Goal: Transaction & Acquisition: Purchase product/service

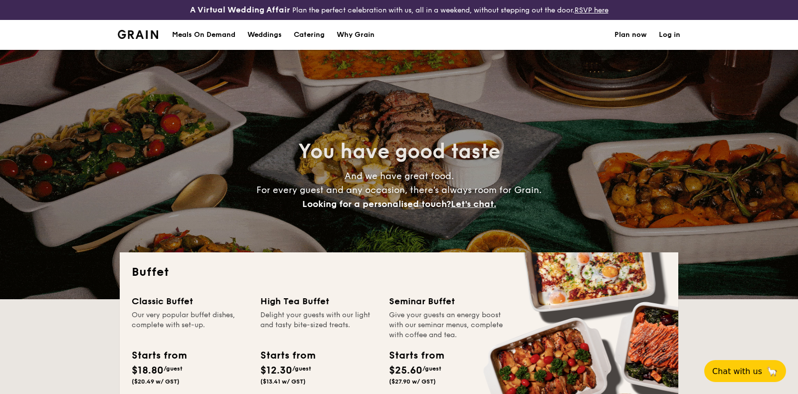
select select
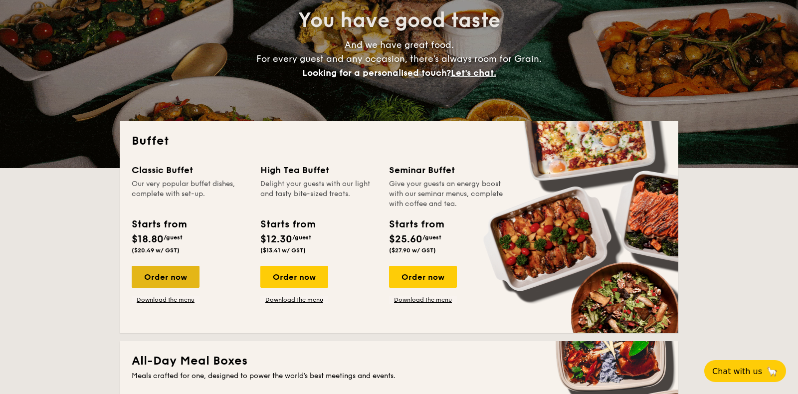
scroll to position [131, 0]
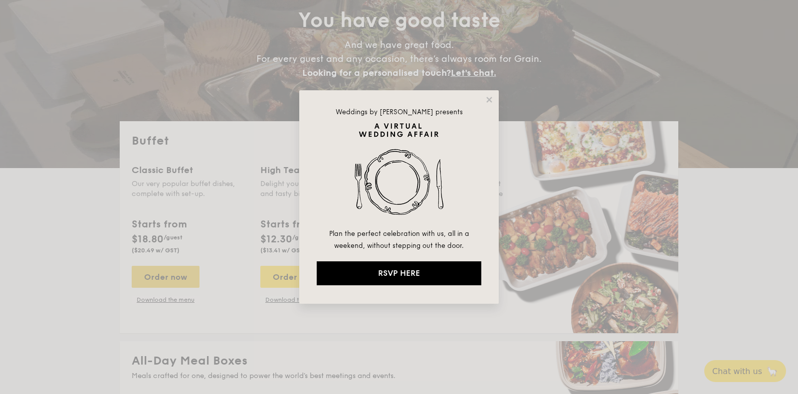
click at [158, 275] on div "Weddings by [PERSON_NAME] presents Plan the perfect celebration with us, all in…" at bounding box center [399, 197] width 798 height 394
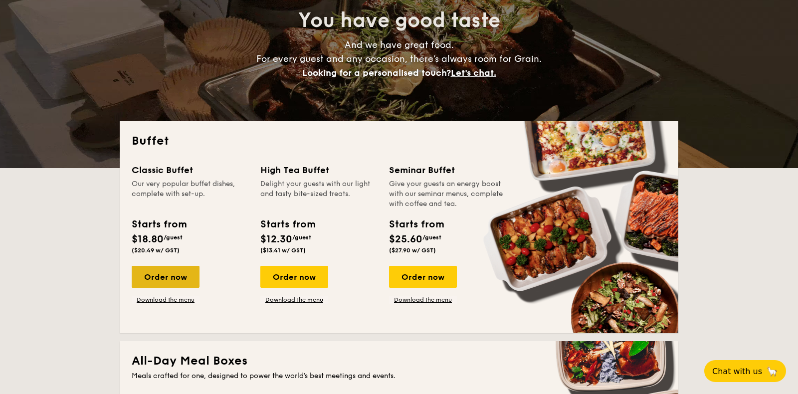
click at [158, 275] on div "Order now" at bounding box center [166, 277] width 68 height 22
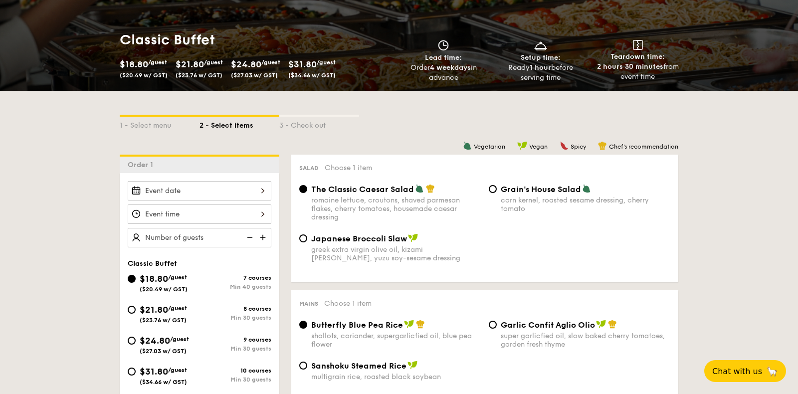
scroll to position [154, 0]
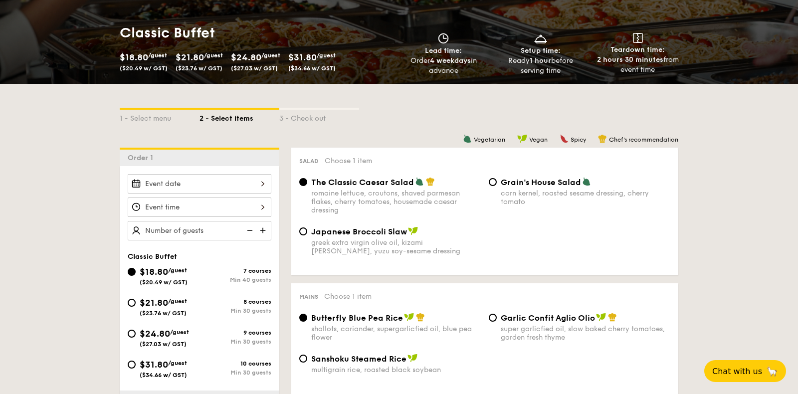
click at [245, 181] on div "2025 Oct [DATE] Tue Wed Thu Fri Sat Sun 1 2 3 4 5 6 7 8 9 10 11 12 13 14 15 16 …" at bounding box center [200, 183] width 144 height 19
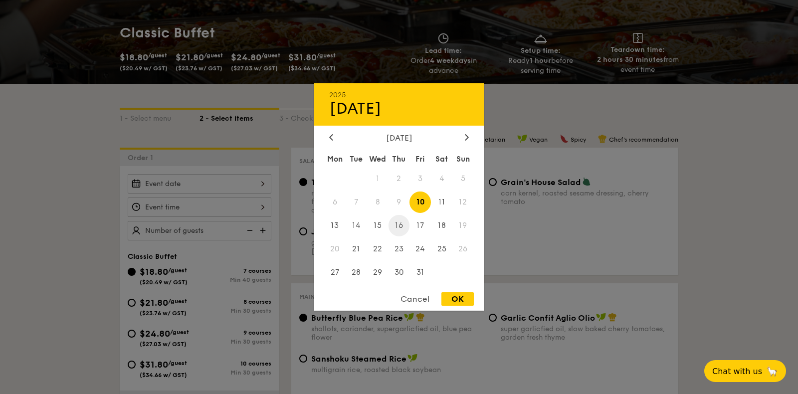
click at [396, 223] on span "16" at bounding box center [398, 225] width 21 height 21
click at [463, 301] on div "OK" at bounding box center [457, 298] width 32 height 13
type input "[DATE]"
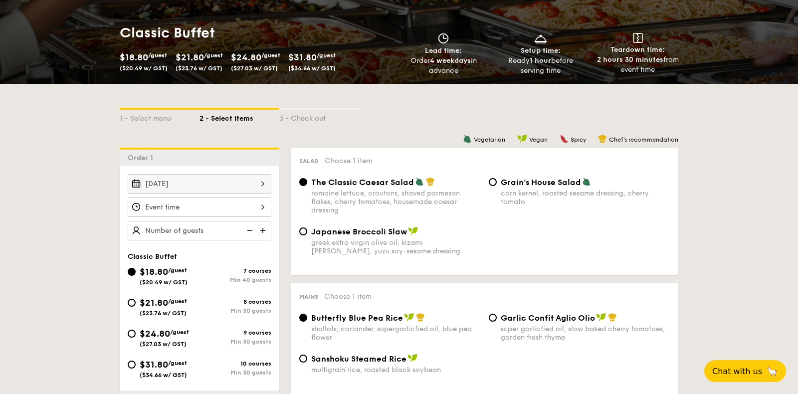
click at [220, 204] on div at bounding box center [200, 206] width 144 height 19
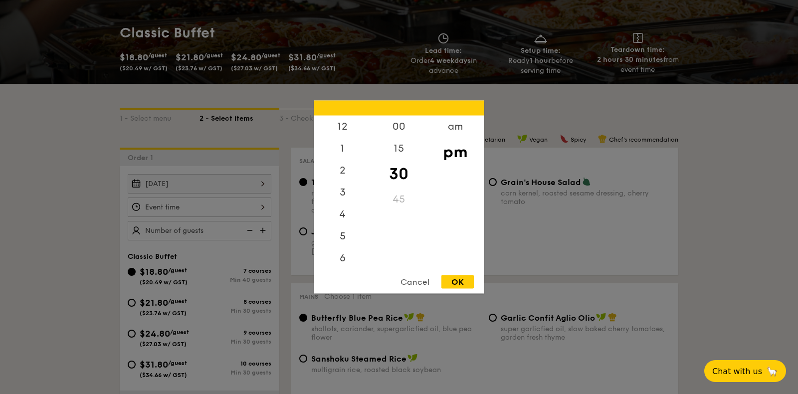
scroll to position [43, 0]
click at [349, 216] on div "6" at bounding box center [342, 218] width 56 height 29
click at [458, 282] on div "OK" at bounding box center [457, 281] width 32 height 13
type input "6:30PM"
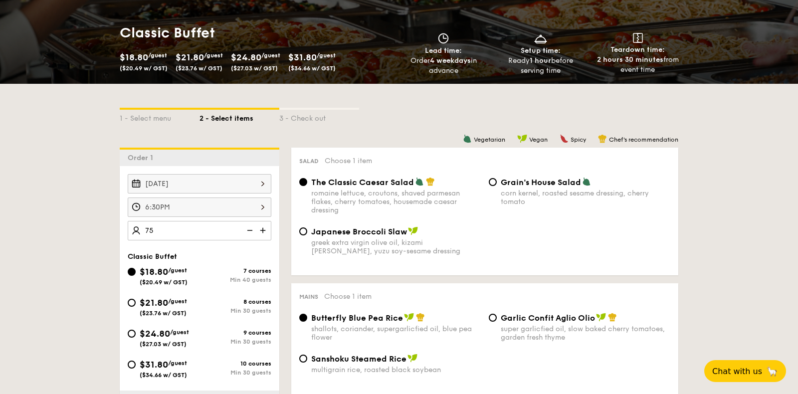
type input "75 guests"
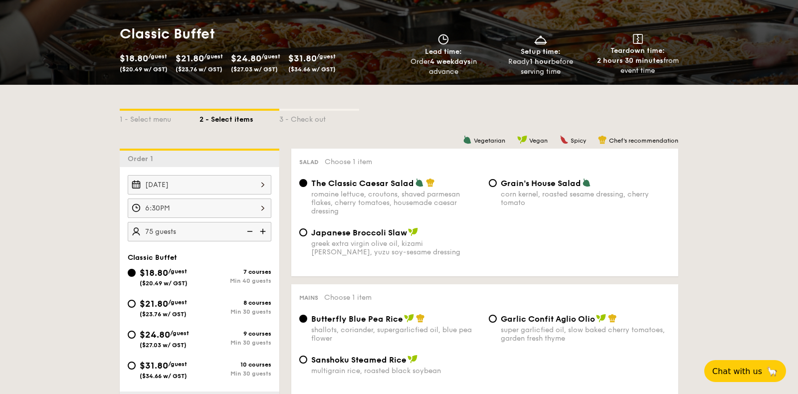
scroll to position [150, 0]
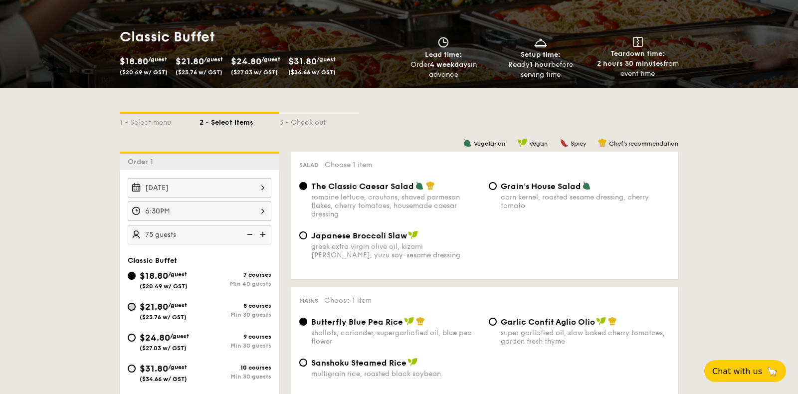
click at [131, 303] on input "$21.80 /guest ($23.76 w/ GST) 8 courses Min 30 guests" at bounding box center [132, 307] width 8 height 8
radio input "true"
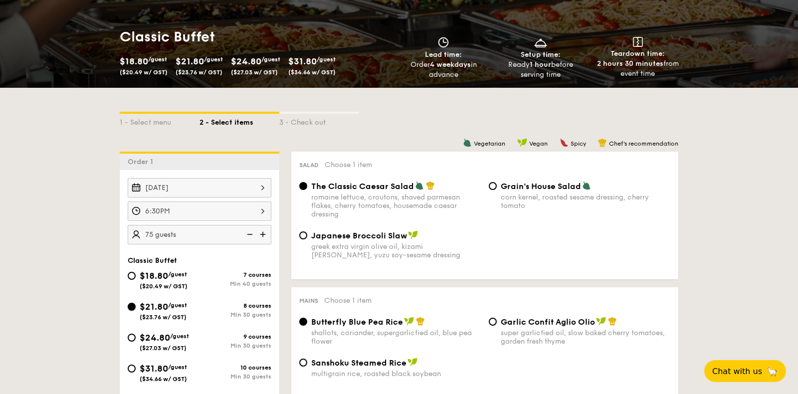
radio input "true"
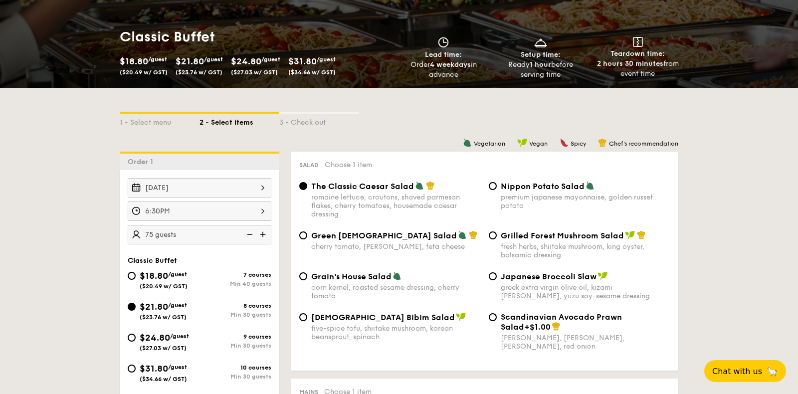
click at [135, 271] on div "$18.80 /guest ($20.49 w/ GST)" at bounding box center [164, 279] width 72 height 21
click at [135, 272] on input "$18.80 /guest ($20.49 w/ GST) 7 courses Min 40 guests" at bounding box center [132, 276] width 8 height 8
radio input "true"
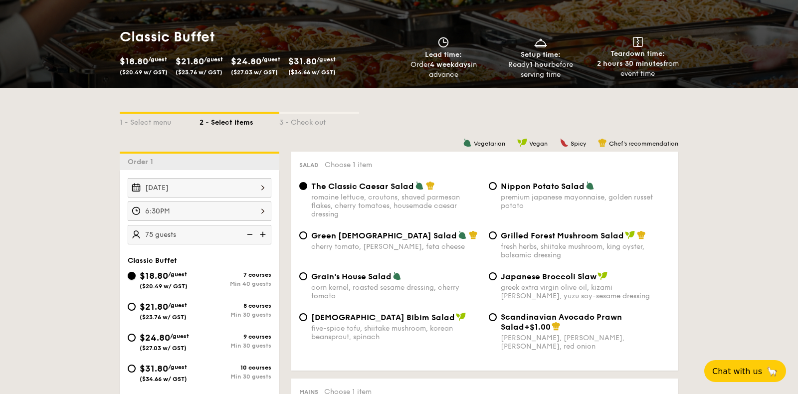
radio input "true"
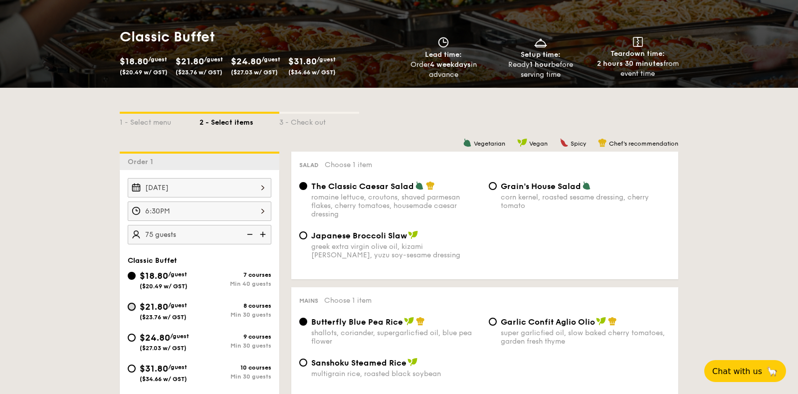
click at [130, 307] on input "$21.80 /guest ($23.76 w/ GST) 8 courses Min 30 guests" at bounding box center [132, 307] width 8 height 8
radio input "true"
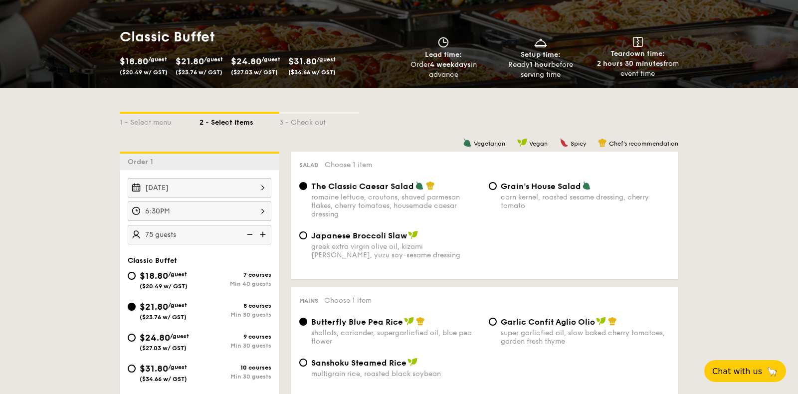
radio input "true"
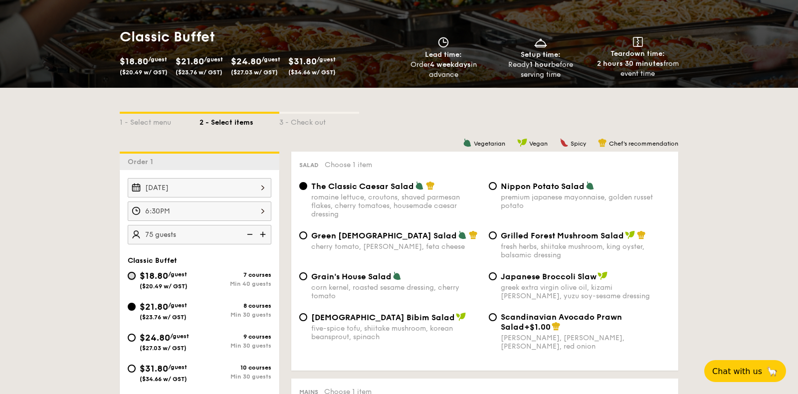
click at [134, 272] on input "$18.80 /guest ($20.49 w/ GST) 7 courses Min 40 guests" at bounding box center [132, 276] width 8 height 8
radio input "true"
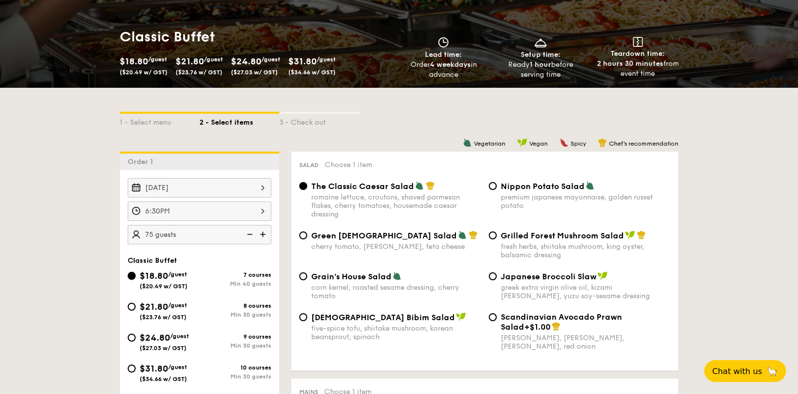
radio input "true"
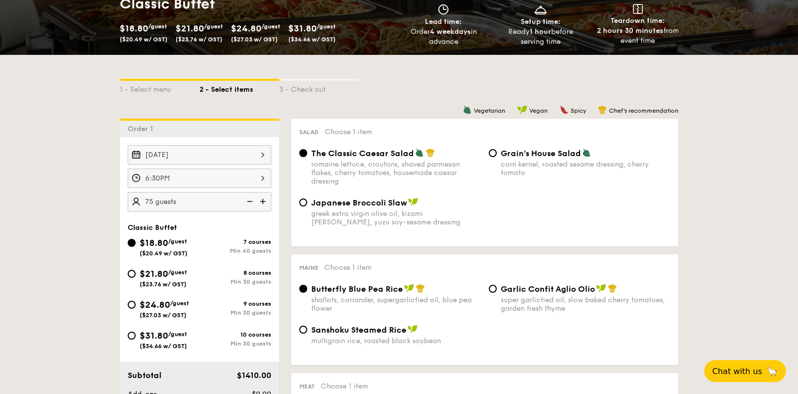
scroll to position [185, 0]
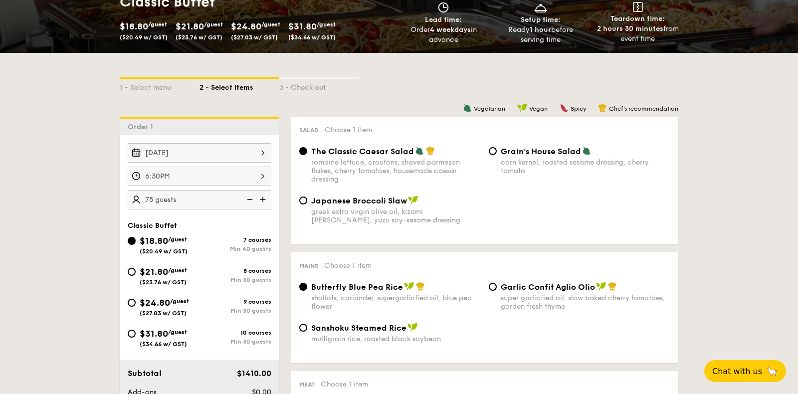
click at [365, 153] on span "The Classic Caesar Salad" at bounding box center [362, 151] width 103 height 9
click at [307, 153] on input "The Classic Caesar Salad romaine lettuce, croutons, shaved parmesan flakes, che…" at bounding box center [303, 151] width 8 height 8
click at [564, 288] on span "Garlic Confit Aglio Olio" at bounding box center [548, 286] width 94 height 9
click at [497, 288] on input "Garlic Confit Aglio Olio super garlicfied oil, slow baked cherry tomatoes, gard…" at bounding box center [493, 287] width 8 height 8
radio input "true"
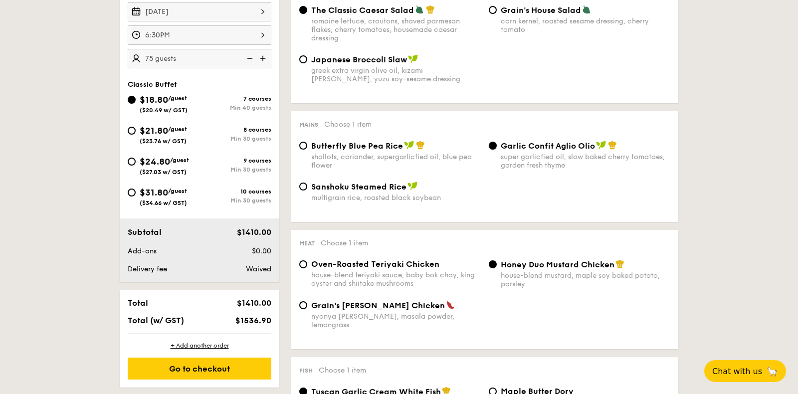
scroll to position [335, 0]
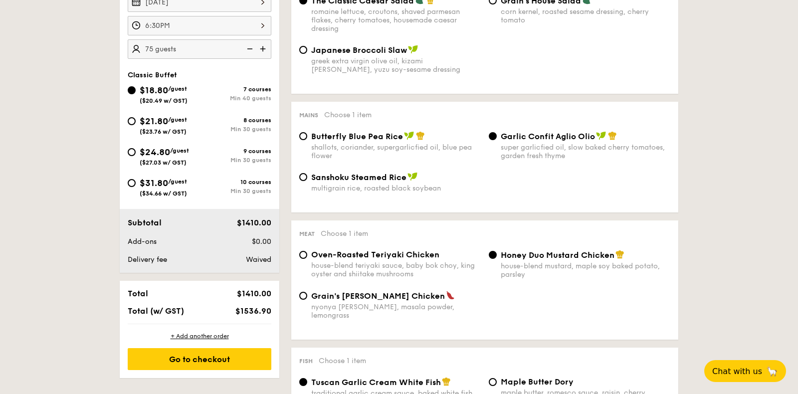
click at [519, 265] on div "house-blend mustard, maple soy baked potato, parsley" at bounding box center [586, 270] width 170 height 17
click at [497, 259] on input "Honey Duo Mustard Chicken house-blend mustard, maple soy baked potato, parsley" at bounding box center [493, 255] width 8 height 8
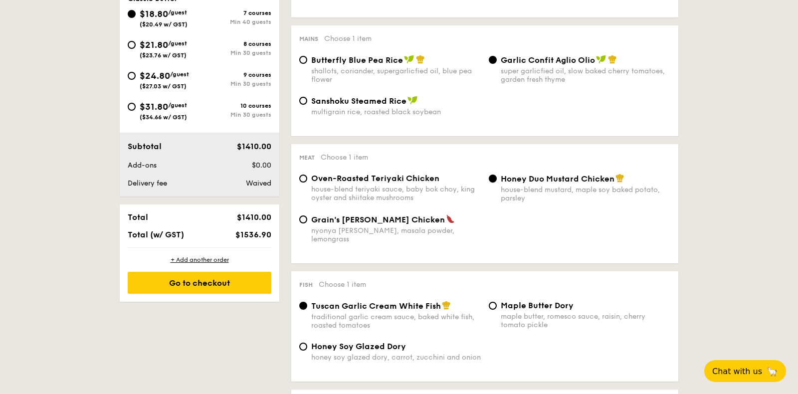
scroll to position [433, 0]
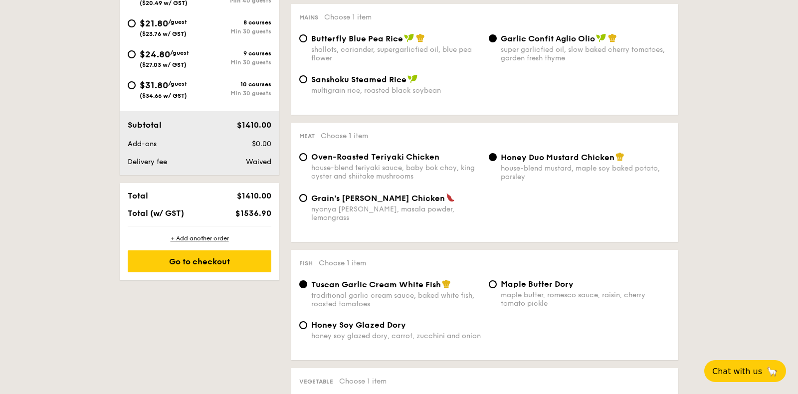
click at [545, 279] on span "Maple Butter Dory" at bounding box center [537, 283] width 73 height 9
click at [497, 280] on input "Maple Butter Dory maple butter, romesco sauce, raisin, cherry tomato pickle" at bounding box center [493, 284] width 8 height 8
radio input "true"
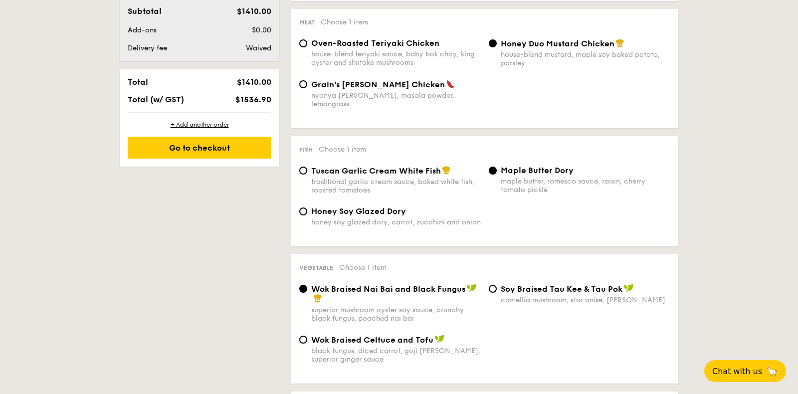
scroll to position [548, 0]
click at [564, 284] on span "⁠Soy Braised Tau Kee & Tau Pok" at bounding box center [562, 287] width 122 height 9
click at [497, 284] on input "⁠Soy Braised Tau Kee & Tau Pok camellia mushroom, star anise, goji [PERSON_NAME]" at bounding box center [493, 288] width 8 height 8
radio input "true"
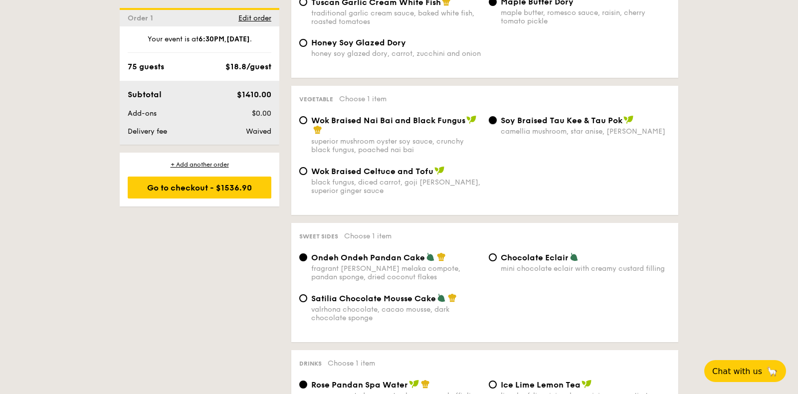
scroll to position [721, 0]
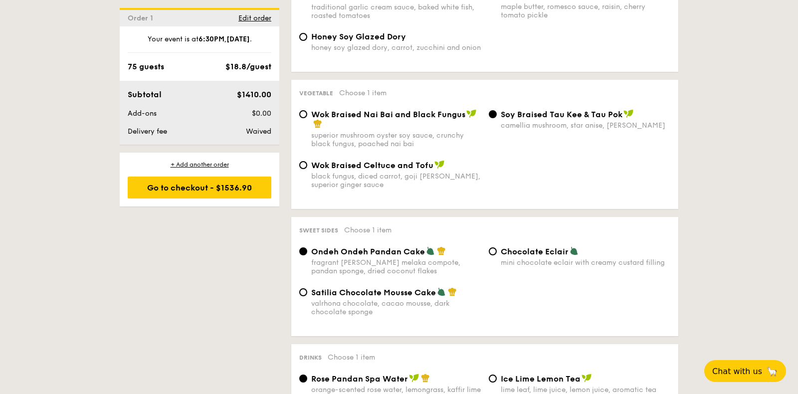
click at [554, 250] on div "Chocolate Eclair mini chocolate eclair with creamy custard filling" at bounding box center [586, 256] width 170 height 20
click at [497, 250] on input "Chocolate Eclair mini chocolate eclair with creamy custard filling" at bounding box center [493, 251] width 8 height 8
radio input "true"
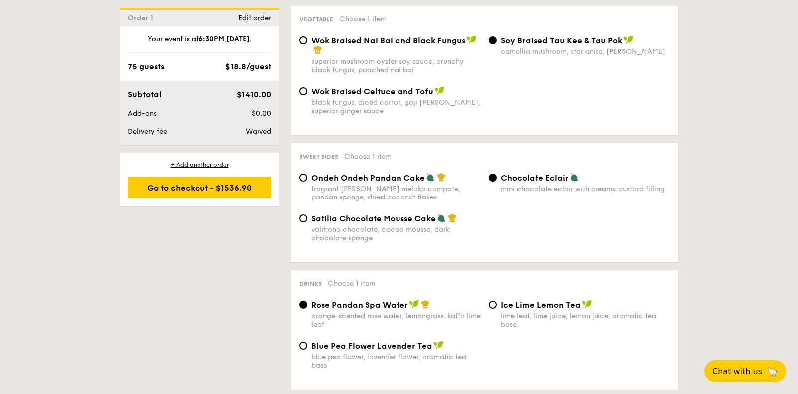
scroll to position [804, 0]
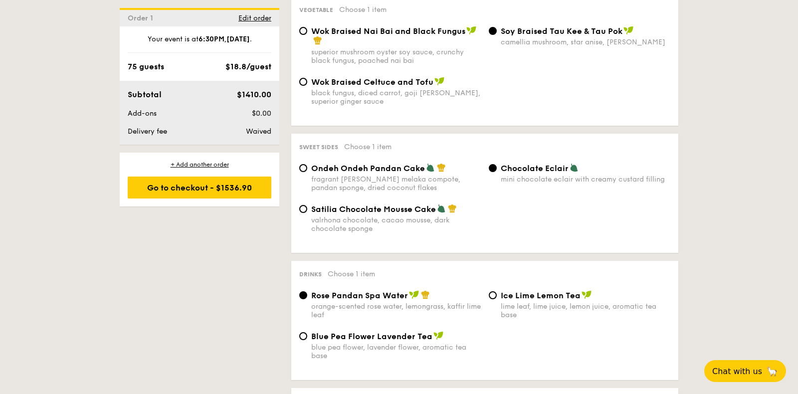
click at [539, 292] on span "Ice Lime Lemon Tea" at bounding box center [541, 295] width 80 height 9
click at [497, 292] on input "Ice Lime Lemon Tea lime leaf, lime juice, lemon juice, aromatic tea base" at bounding box center [493, 295] width 8 height 8
radio input "true"
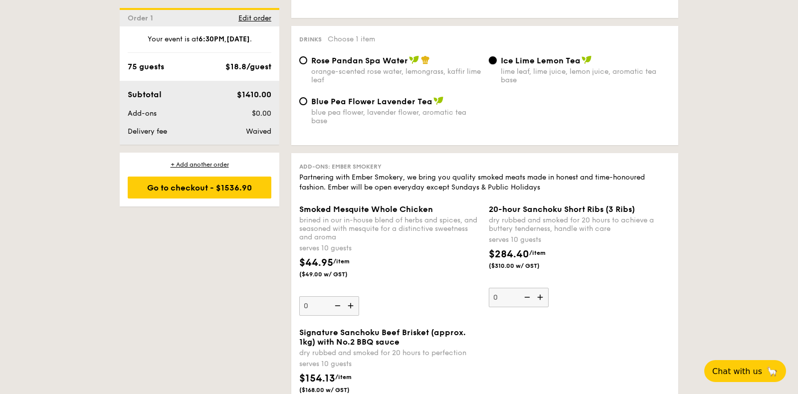
scroll to position [1038, 0]
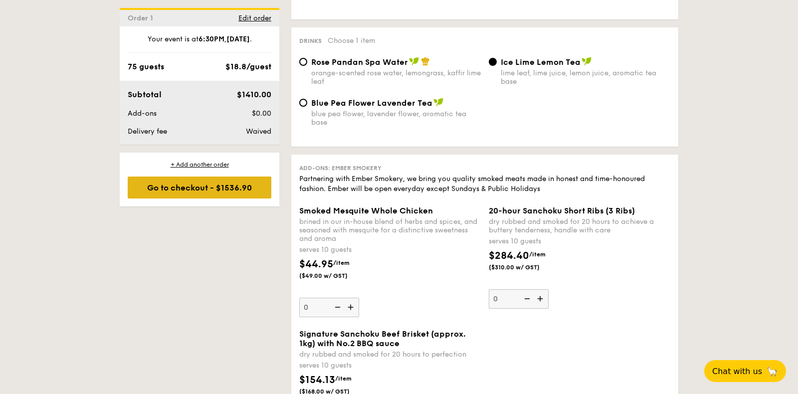
click at [207, 186] on div "Go to checkout - $1536.90" at bounding box center [200, 188] width 144 height 22
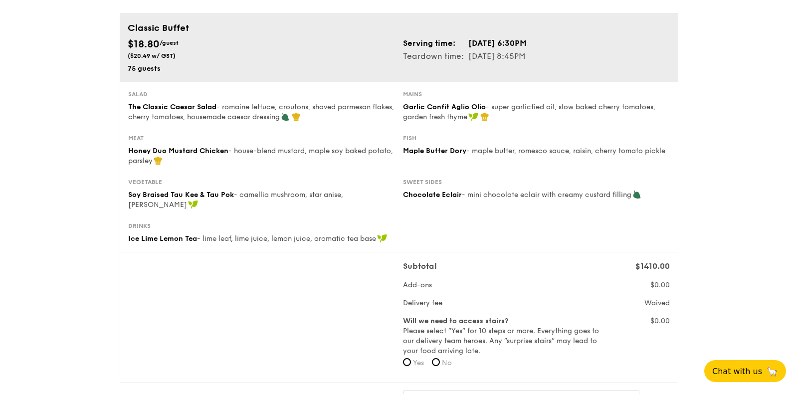
scroll to position [88, 0]
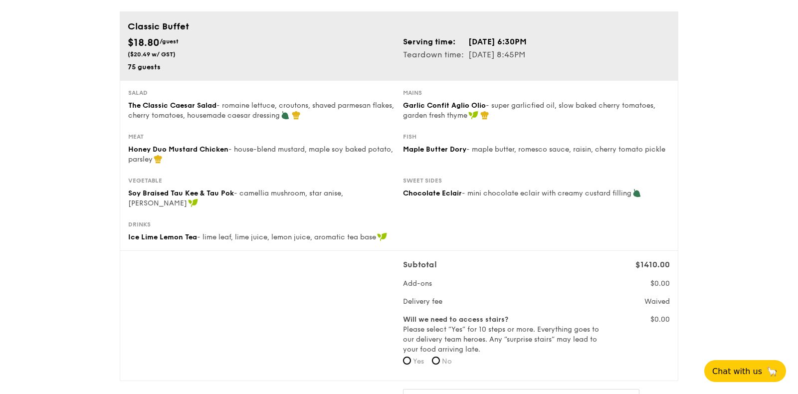
click at [443, 357] on label "No" at bounding box center [442, 362] width 20 height 10
click at [440, 357] on input "No" at bounding box center [436, 361] width 8 height 8
radio input "true"
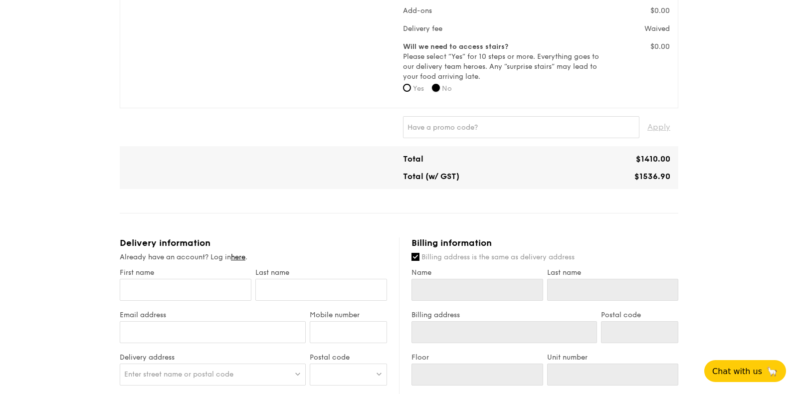
scroll to position [386, 0]
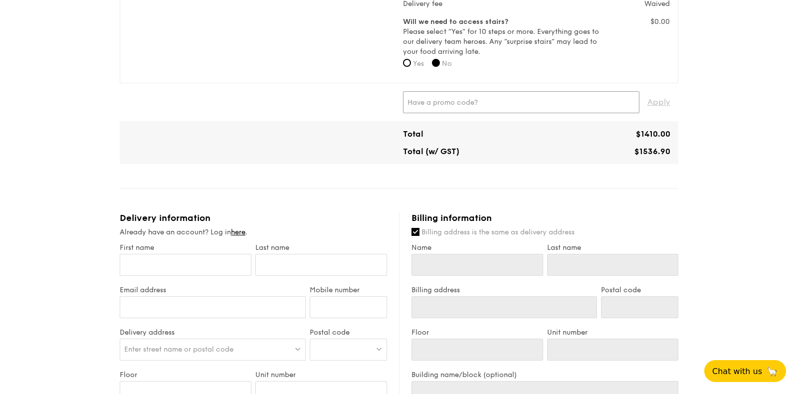
click at [466, 91] on input "text" at bounding box center [521, 102] width 236 height 22
paste input "[PERSON_NAME]"
type input "[PERSON_NAME]"
click at [648, 91] on span "Apply" at bounding box center [658, 102] width 23 height 22
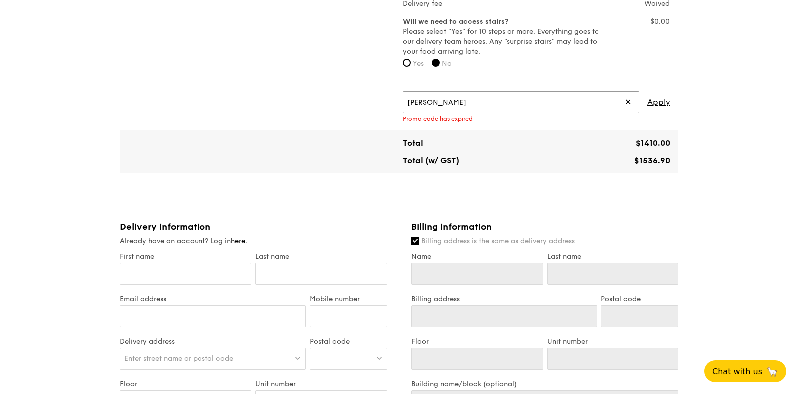
click at [470, 95] on input "[PERSON_NAME]" at bounding box center [521, 102] width 236 height 22
click at [626, 91] on span "✕" at bounding box center [628, 102] width 6 height 22
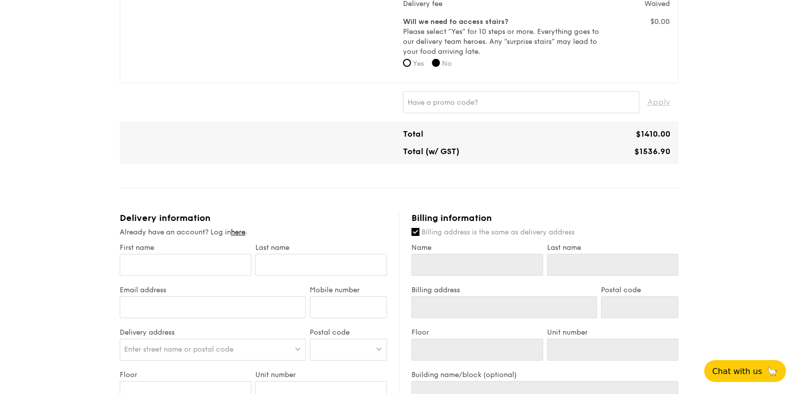
click at [300, 99] on div "Apply" at bounding box center [399, 102] width 551 height 22
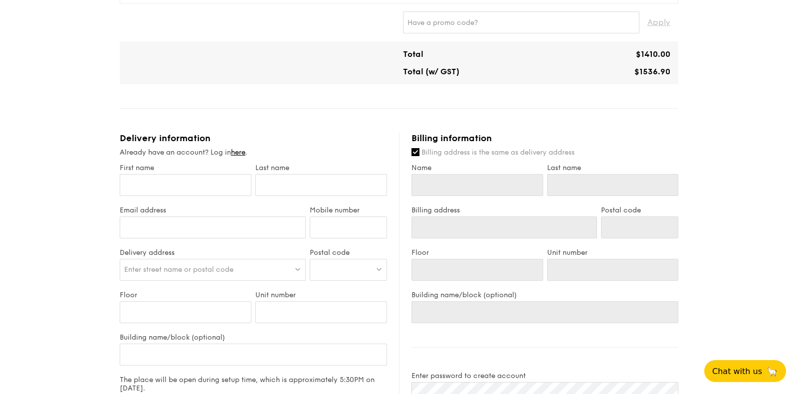
scroll to position [475, 0]
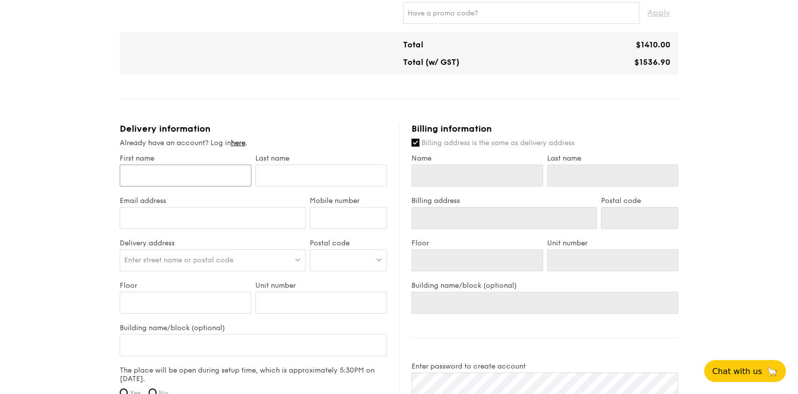
click at [193, 165] on input "First name" at bounding box center [186, 176] width 132 height 22
type input "[PERSON_NAME]"
click at [261, 177] on div "Last name" at bounding box center [321, 175] width 136 height 42
click at [262, 171] on input "text" at bounding box center [321, 176] width 132 height 22
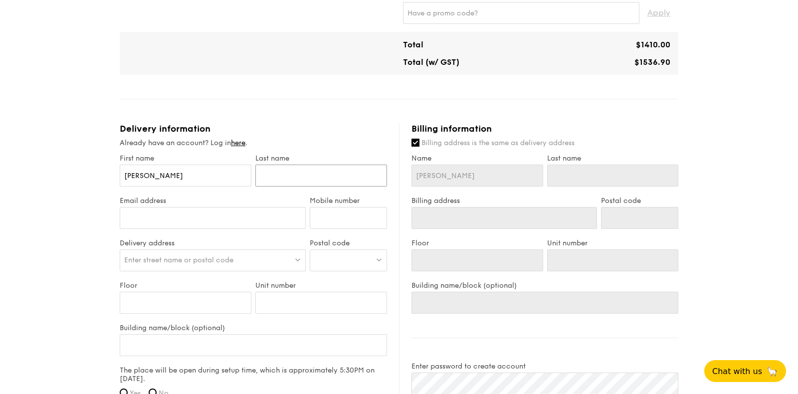
type input "[PERSON_NAME]"
click at [255, 207] on input "Email address" at bounding box center [213, 218] width 186 height 22
type input "[PERSON_NAME][EMAIL_ADDRESS][DOMAIN_NAME]"
click at [374, 207] on input "Mobile number" at bounding box center [348, 218] width 77 height 22
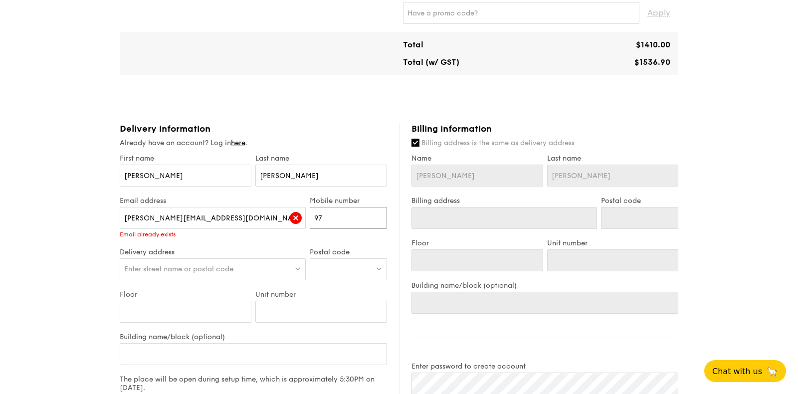
type input "97"
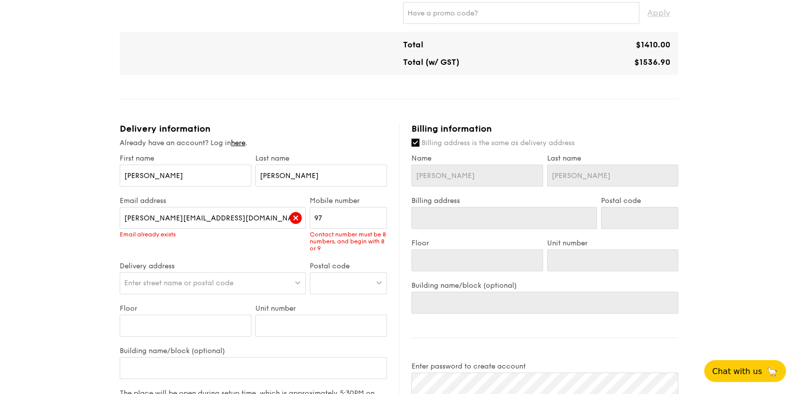
click at [297, 212] on img at bounding box center [296, 218] width 12 height 12
click at [292, 212] on img at bounding box center [296, 218] width 12 height 12
click at [239, 126] on div "Delivery information Already have an account? Log in here . First name [PERSON_…" at bounding box center [259, 367] width 279 height 488
click at [240, 139] on link "here" at bounding box center [238, 143] width 14 height 8
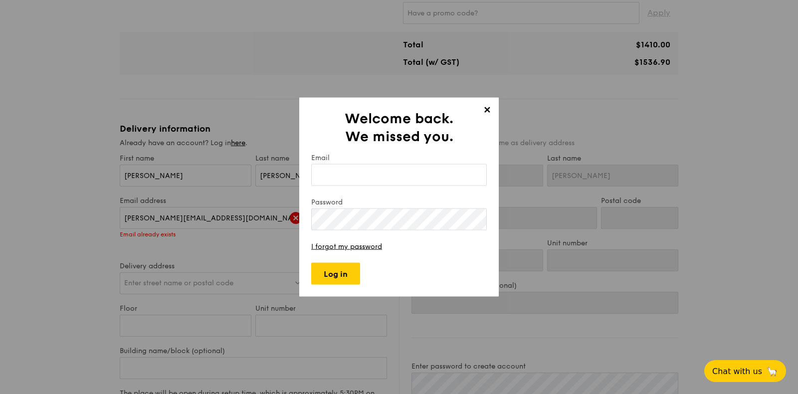
click at [364, 167] on input "Email" at bounding box center [399, 175] width 176 height 22
click at [364, 173] on input "Email" at bounding box center [399, 175] width 176 height 22
type input "[PERSON_NAME][EMAIL_ADDRESS][DOMAIN_NAME]"
click at [334, 243] on link "I forgot my password" at bounding box center [346, 246] width 71 height 8
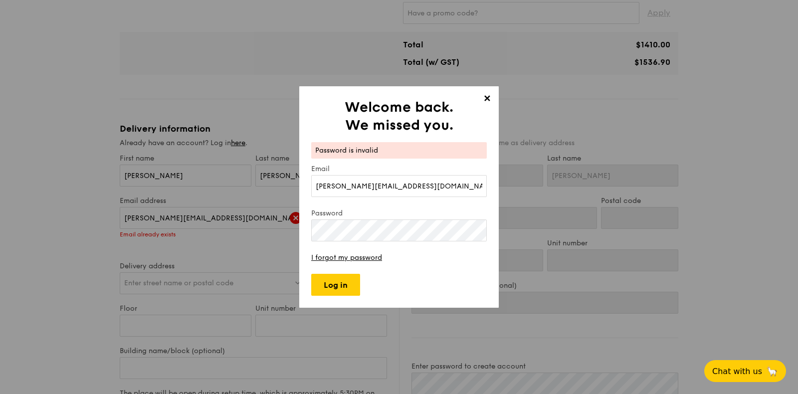
click at [482, 94] on span "✕" at bounding box center [487, 100] width 14 height 14
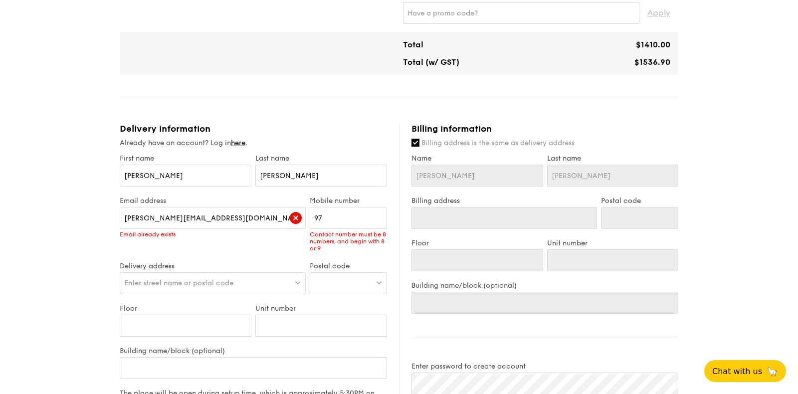
click at [295, 212] on img at bounding box center [296, 218] width 12 height 12
click at [235, 208] on input "[PERSON_NAME][EMAIL_ADDRESS][DOMAIN_NAME]" at bounding box center [213, 218] width 186 height 22
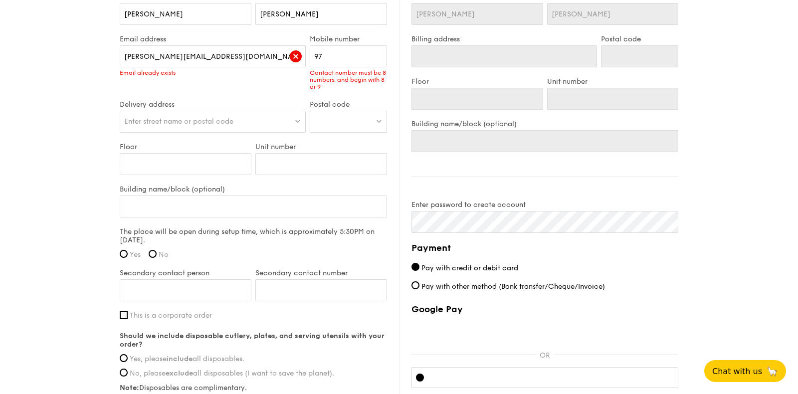
scroll to position [645, 0]
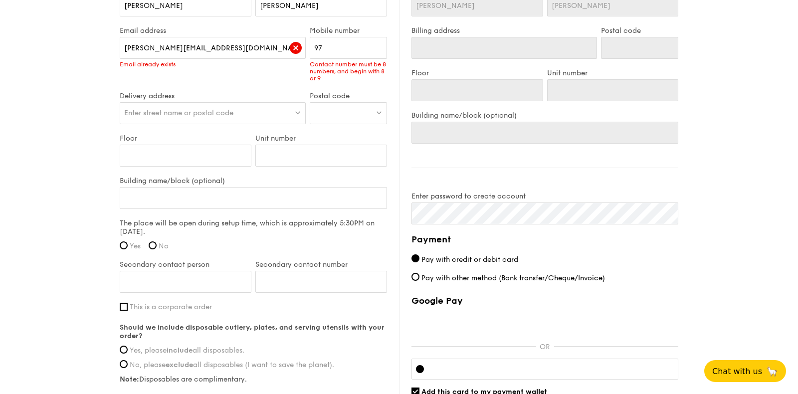
click at [484, 274] on span "Pay with other method (Bank transfer/Cheque/Invoice)" at bounding box center [513, 278] width 184 height 8
click at [419, 273] on input "Pay with other method (Bank transfer/Cheque/Invoice)" at bounding box center [415, 277] width 8 height 8
radio input "true"
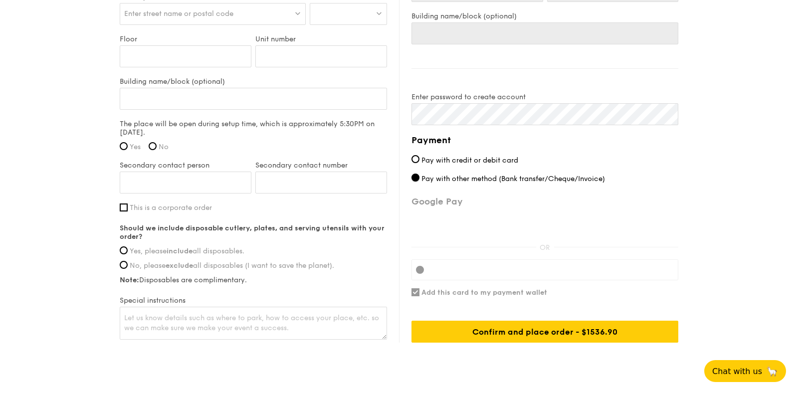
scroll to position [759, 0]
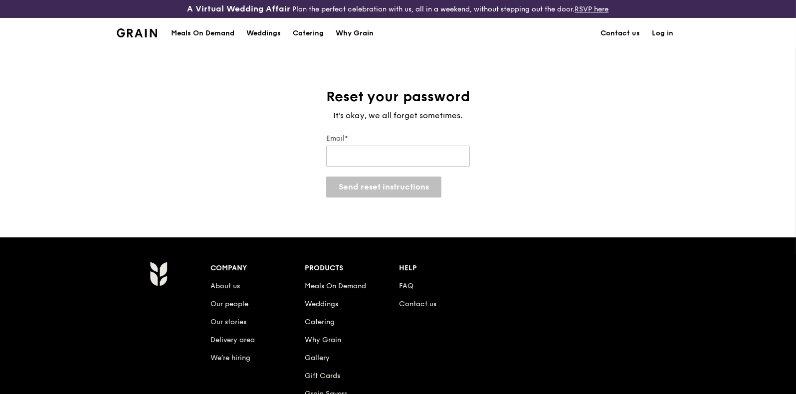
click at [380, 157] on input "Email*" at bounding box center [398, 156] width 144 height 21
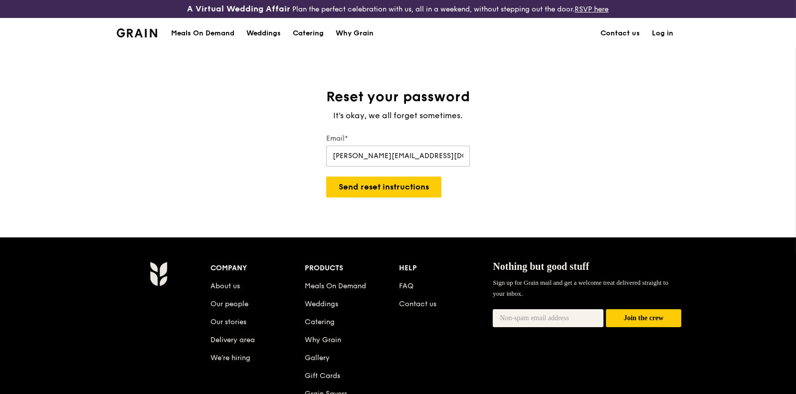
scroll to position [0, 0]
type input "[PERSON_NAME][EMAIL_ADDRESS][DOMAIN_NAME]"
click at [381, 183] on button "Send reset instructions" at bounding box center [383, 187] width 115 height 21
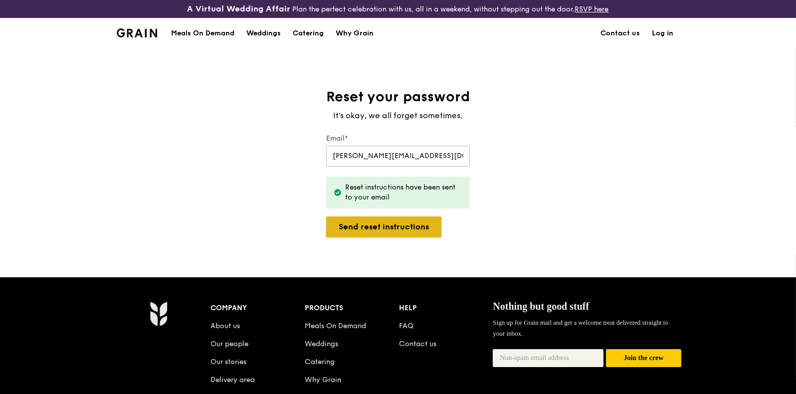
click at [416, 225] on button "Send reset instructions" at bounding box center [383, 226] width 115 height 21
